Goal: Navigation & Orientation: Find specific page/section

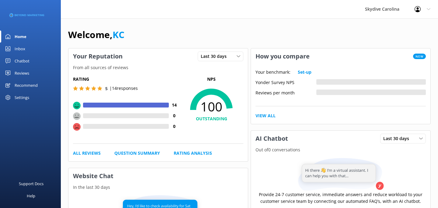
click at [22, 35] on div "Home" at bounding box center [21, 36] width 12 height 12
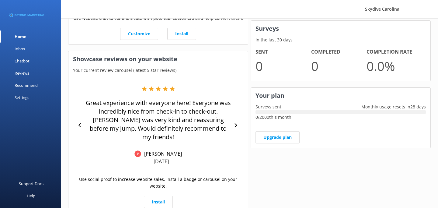
scroll to position [227, 0]
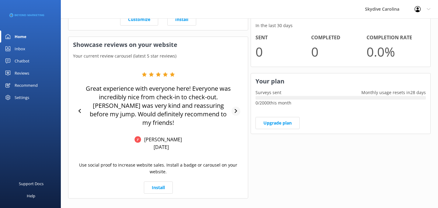
click at [236, 109] on icon at bounding box center [236, 111] width 4 height 4
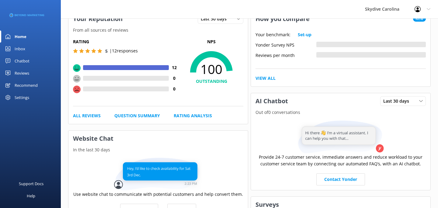
scroll to position [0, 0]
